Goal: Find specific page/section: Find specific page/section

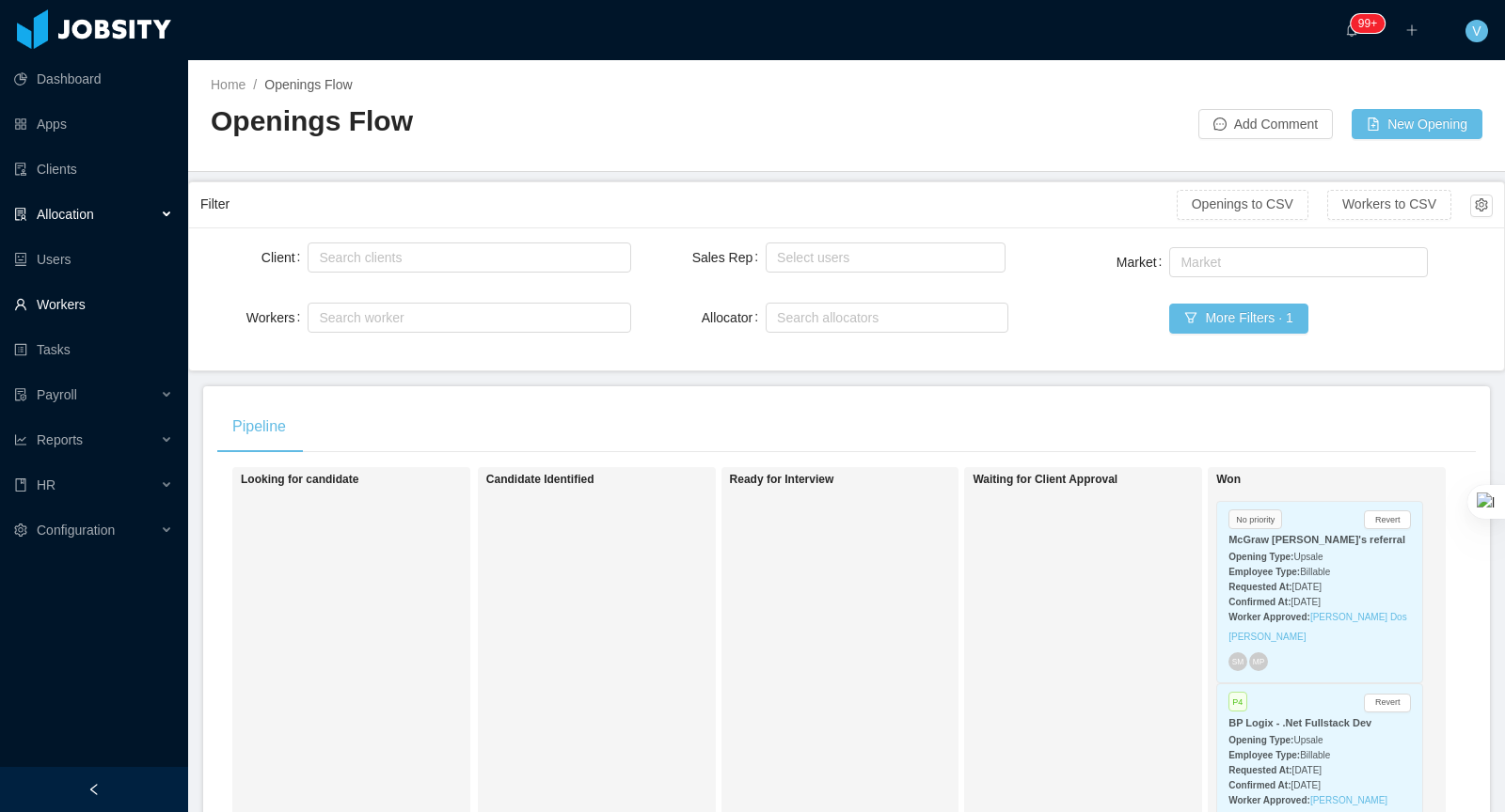
click at [88, 307] on link "Workers" at bounding box center [93, 304] width 159 height 37
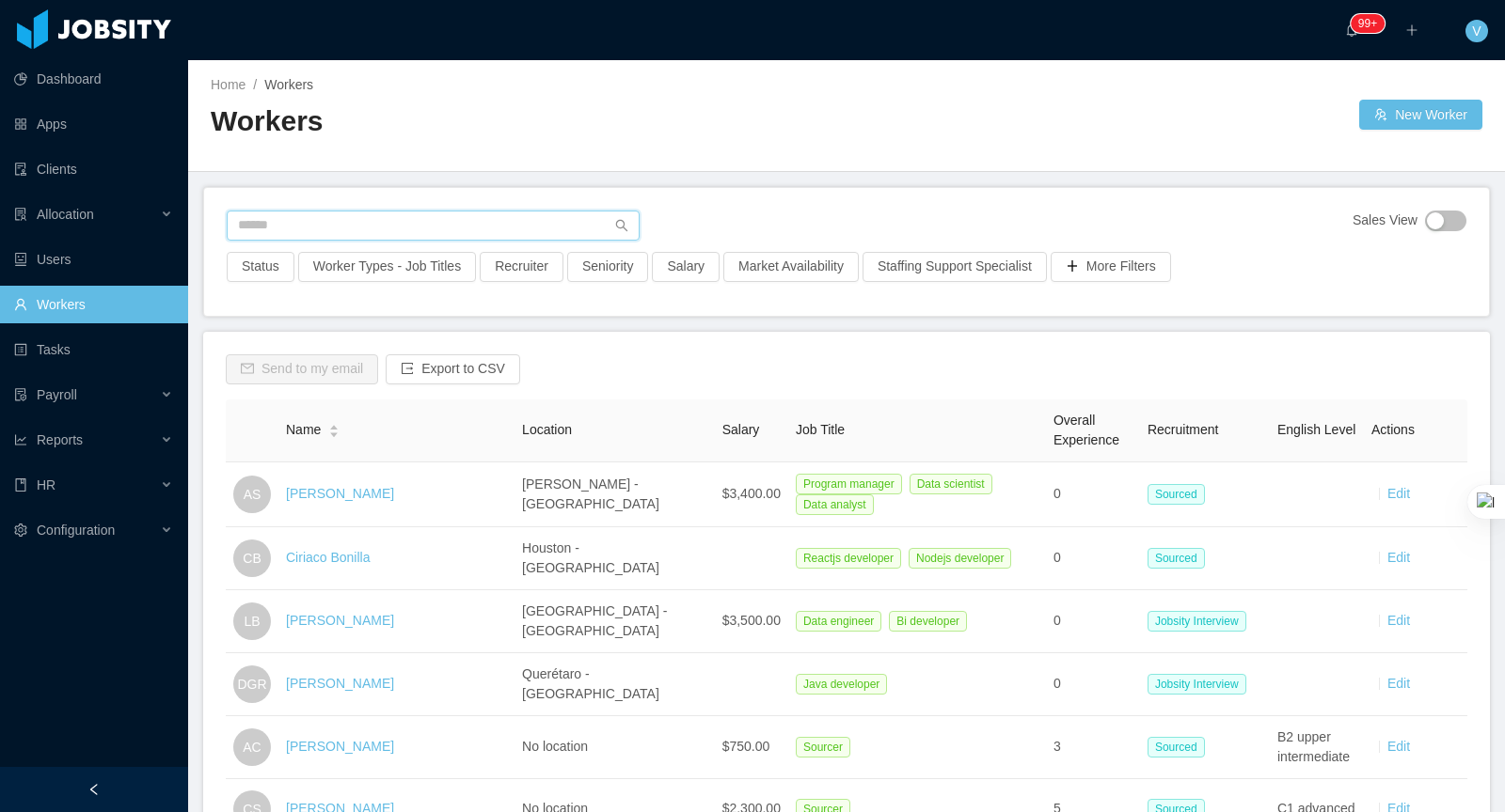
click at [408, 224] on input "text" at bounding box center [433, 225] width 413 height 30
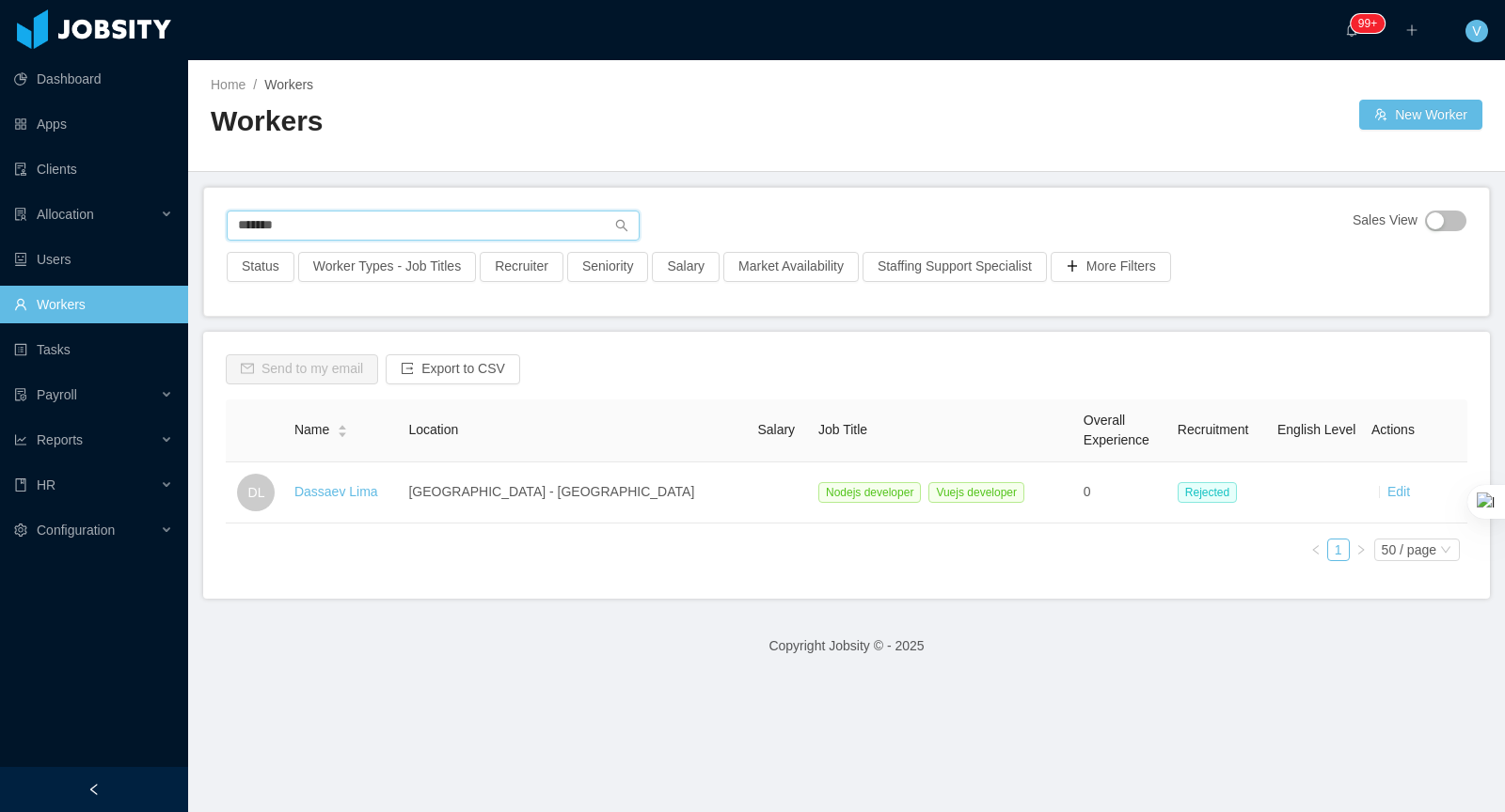
type input "*******"
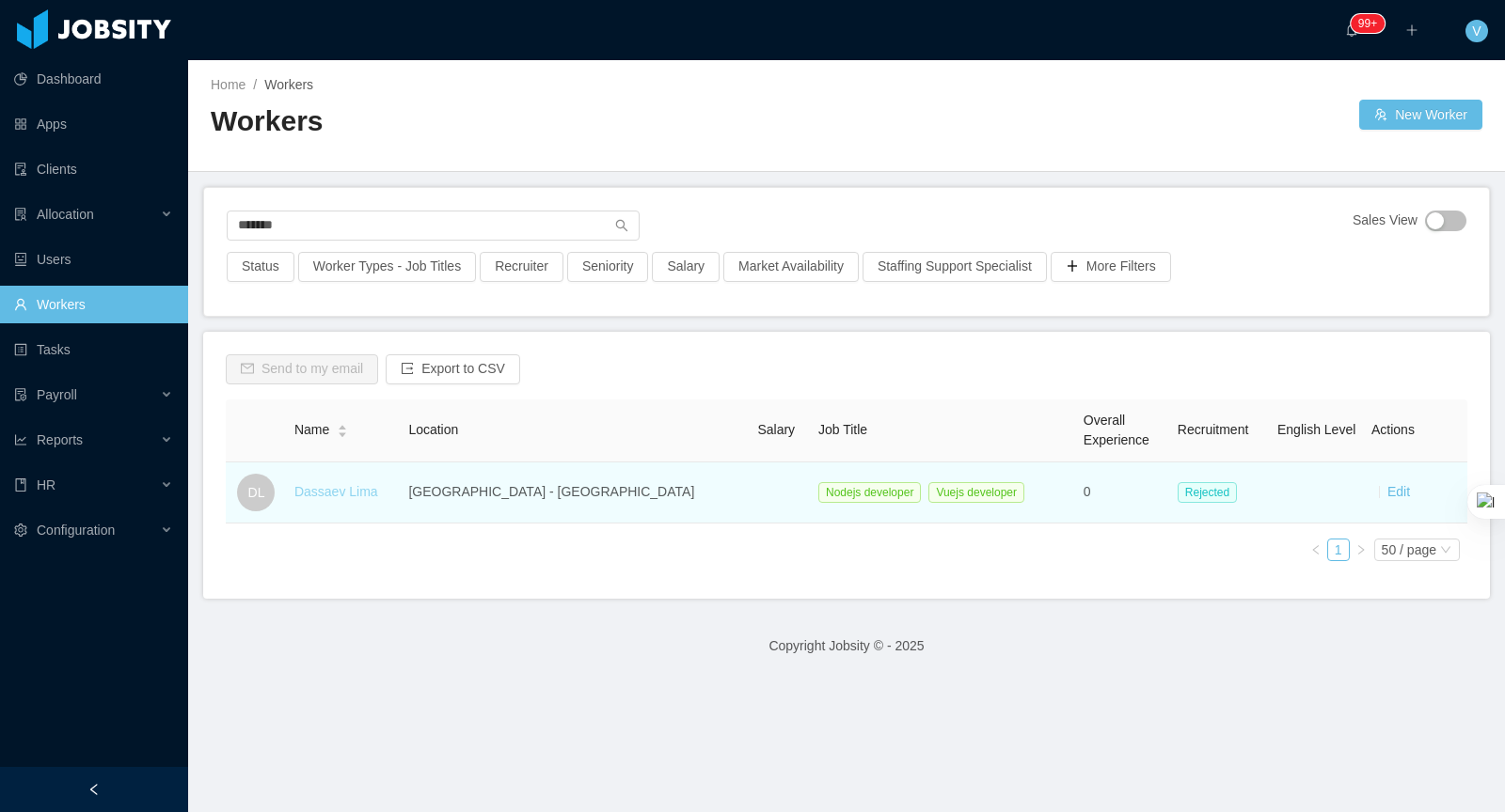
click at [350, 491] on link "Dassaev Lima" at bounding box center [336, 491] width 84 height 15
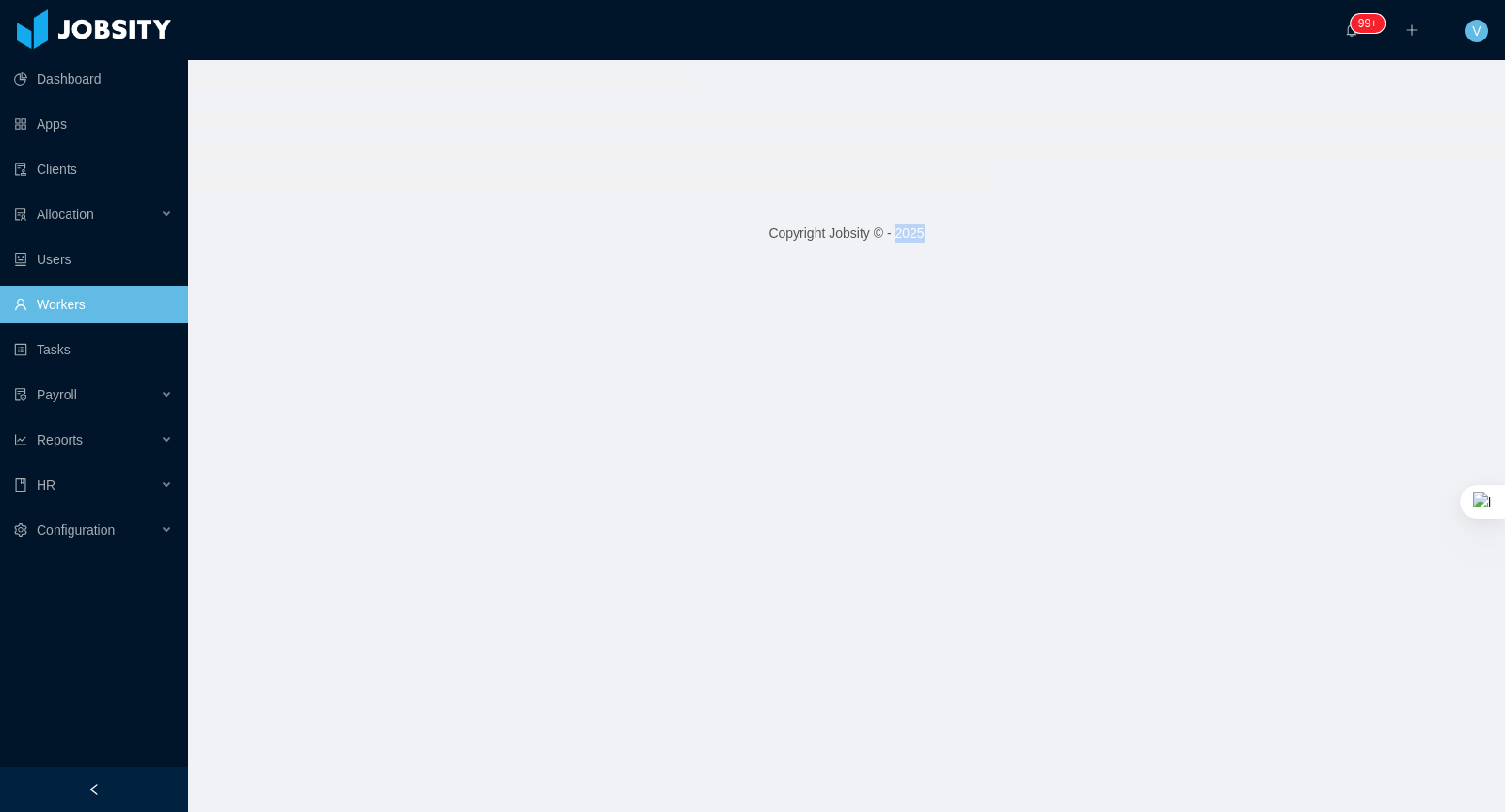
click at [350, 491] on main "Copyright Jobsity © - 2025" at bounding box center [847, 436] width 1317 height 752
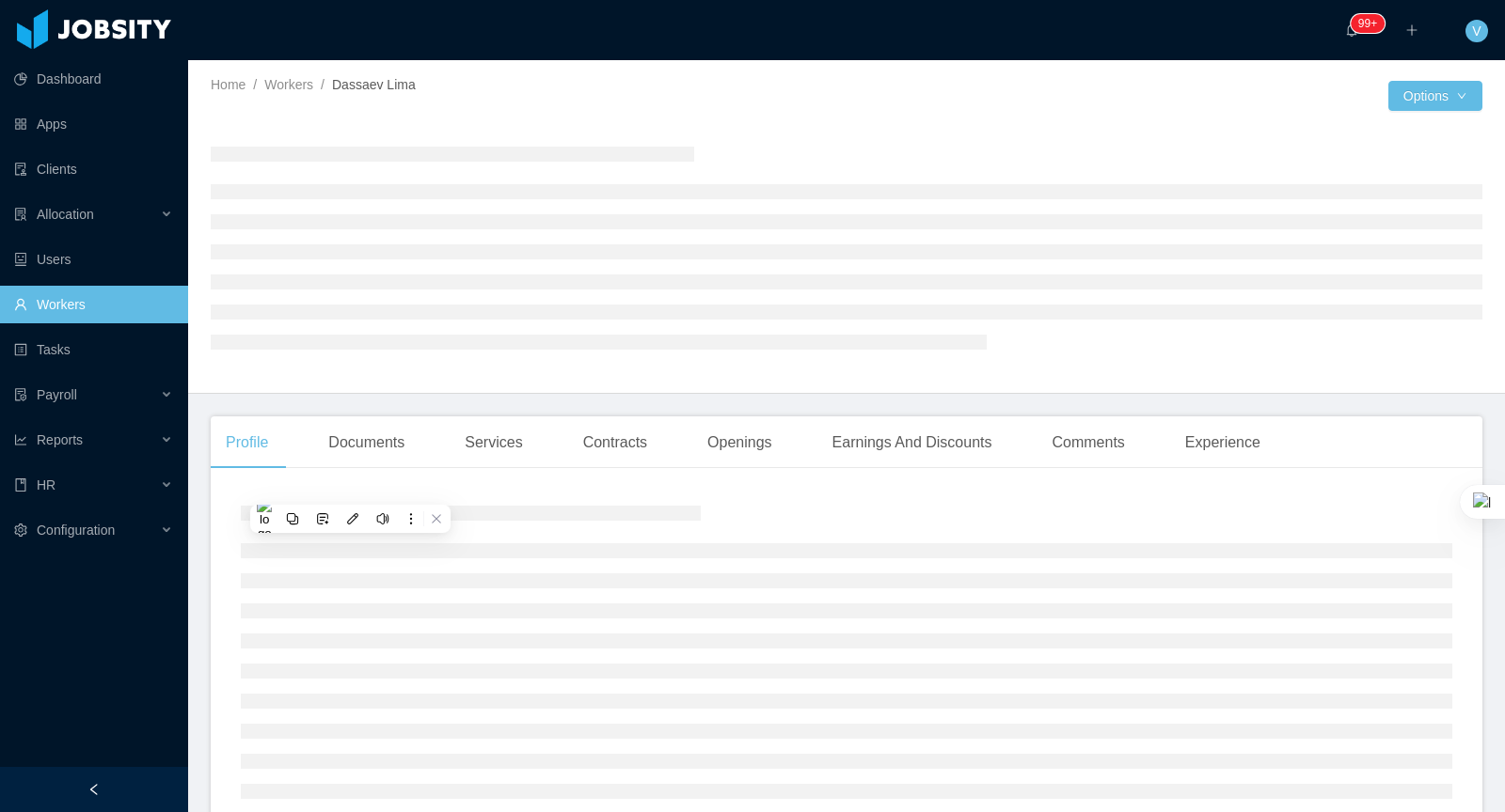
click at [880, 231] on ul at bounding box center [846, 267] width 1272 height 166
